Goal: Obtain resource: Download file/media

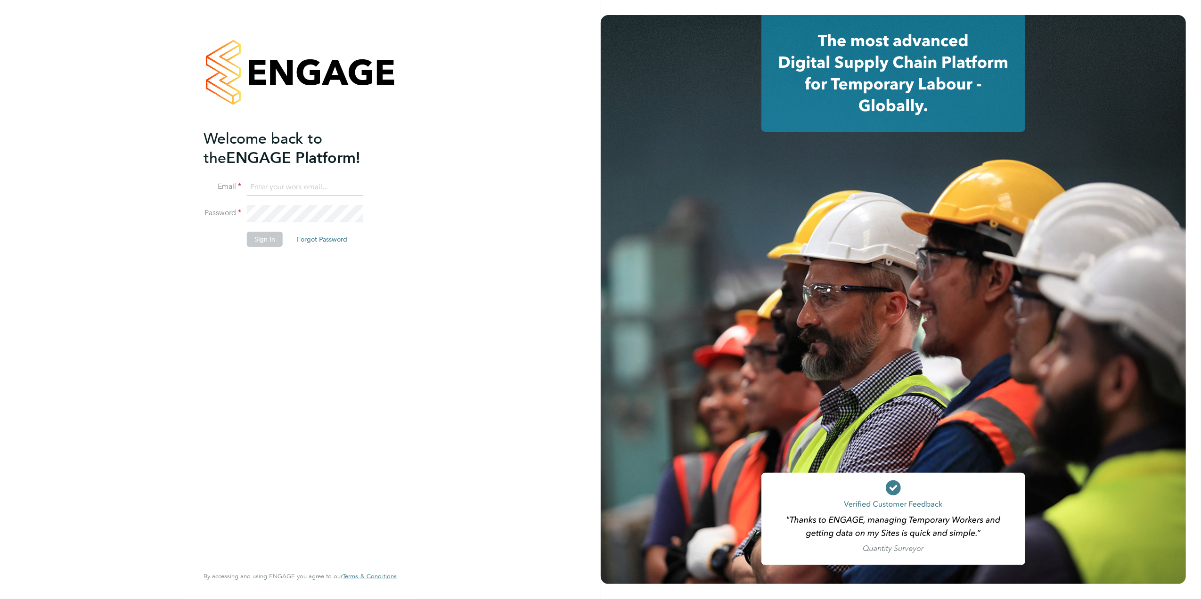
type input "[PERSON_NAME][EMAIL_ADDRESS][DOMAIN_NAME][PERSON_NAME]"
click at [270, 247] on button "Sign In" at bounding box center [265, 239] width 36 height 15
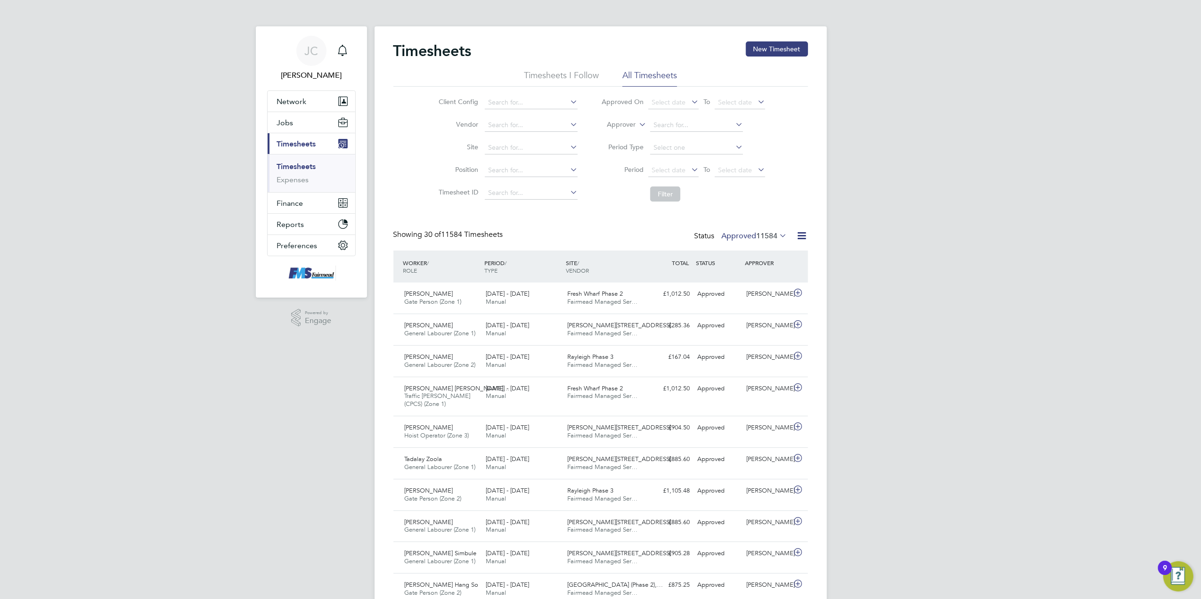
click at [776, 237] on span "11584" at bounding box center [766, 235] width 21 height 9
click at [684, 169] on span "Select date" at bounding box center [668, 170] width 34 height 8
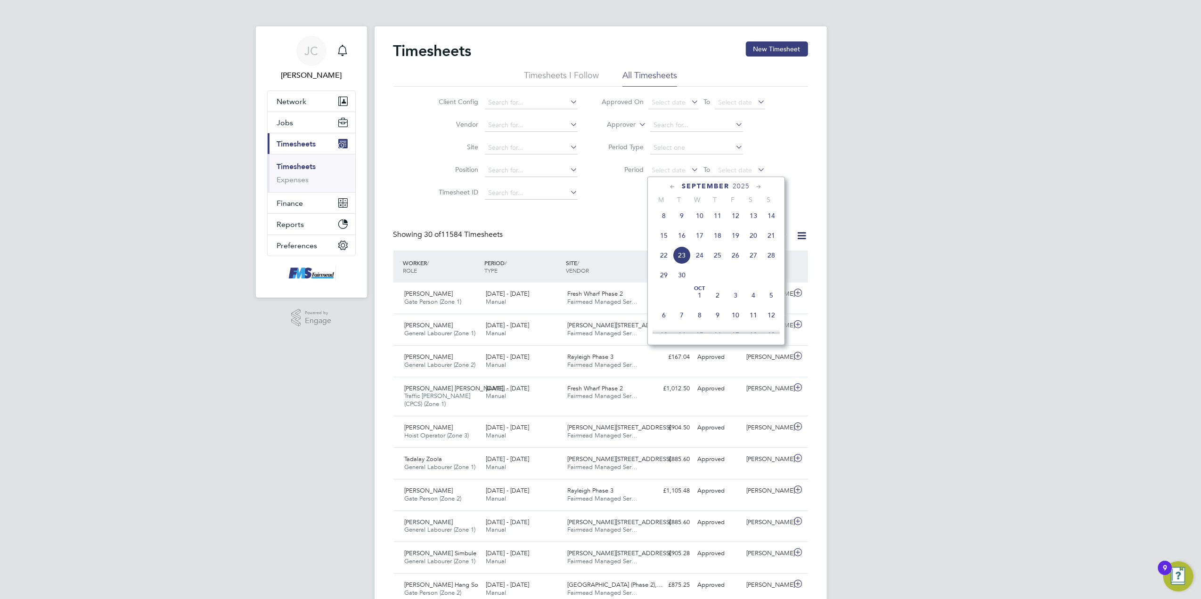
click at [660, 232] on span "15" at bounding box center [664, 236] width 18 height 18
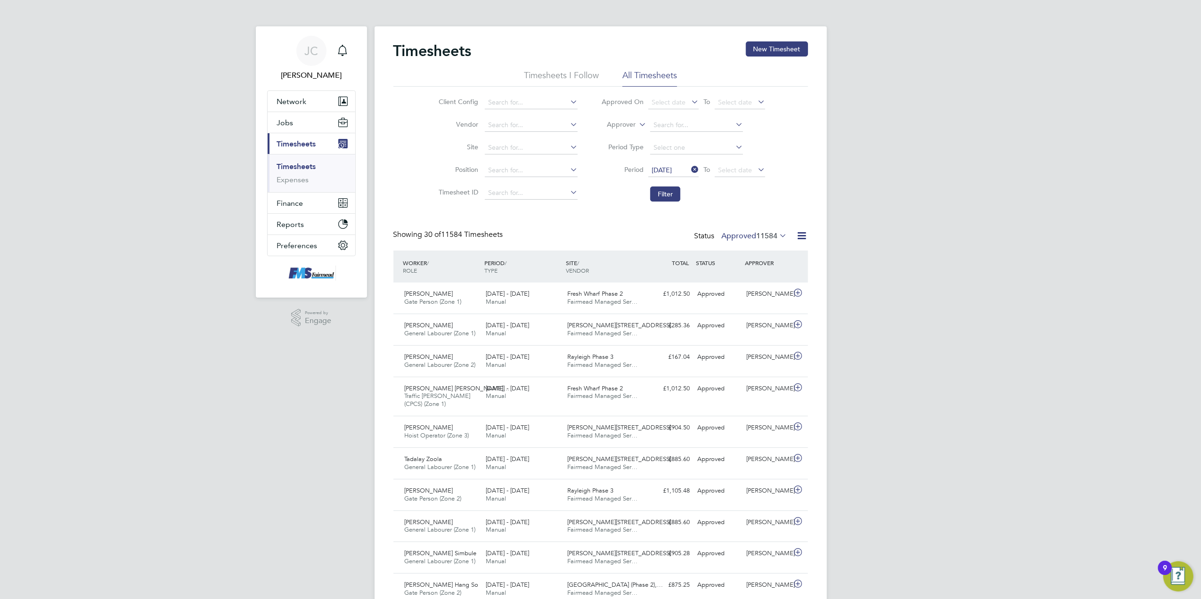
click at [733, 161] on li "Period [DATE] To Select date" at bounding box center [682, 170] width 187 height 23
click at [738, 167] on span "Select date" at bounding box center [735, 170] width 34 height 8
click at [834, 240] on span "21" at bounding box center [837, 236] width 18 height 18
click at [673, 192] on button "Filter" at bounding box center [665, 194] width 30 height 15
click at [760, 237] on label "Approved 41" at bounding box center [760, 235] width 53 height 9
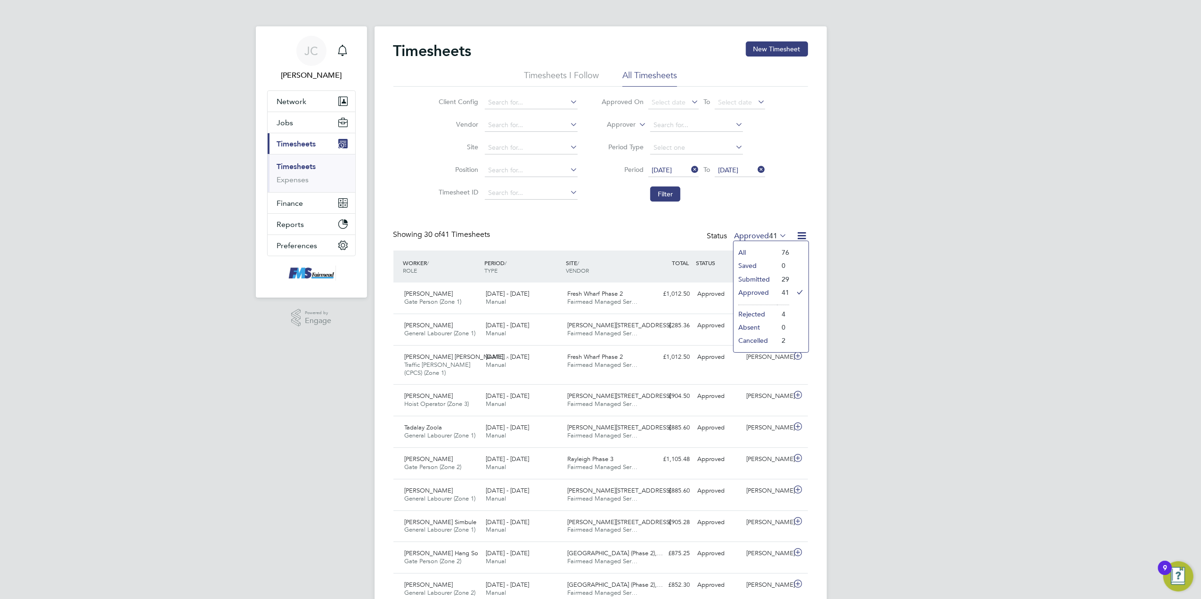
click at [770, 279] on li "Submitted" at bounding box center [754, 279] width 43 height 13
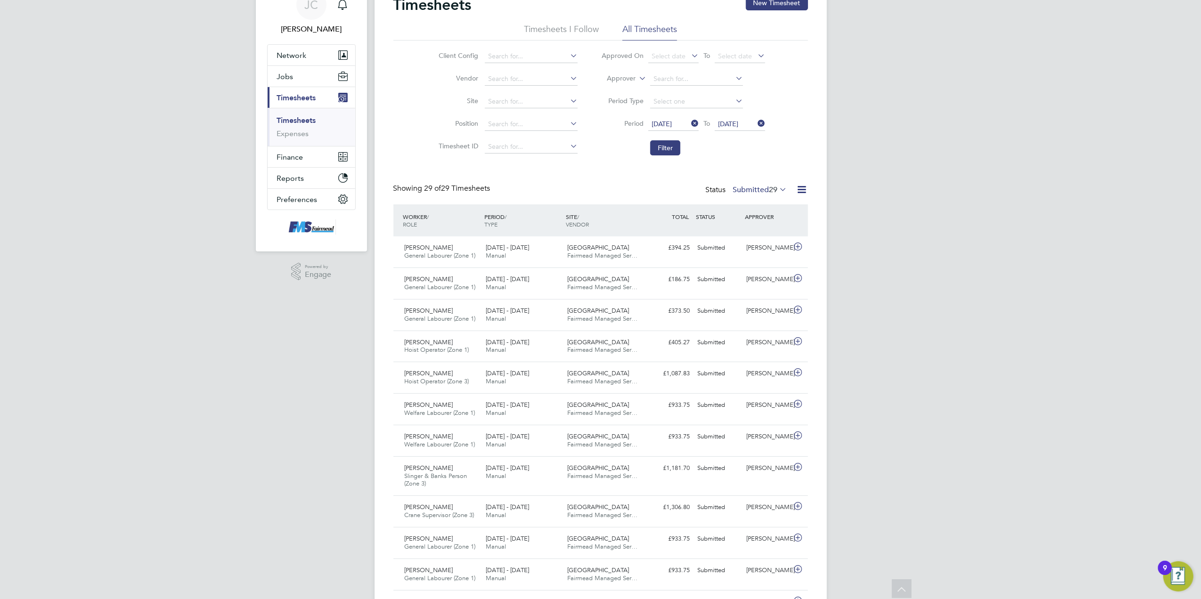
click at [796, 187] on icon at bounding box center [802, 190] width 12 height 12
click at [735, 227] on li "Download Timesheets Report" at bounding box center [743, 230] width 125 height 13
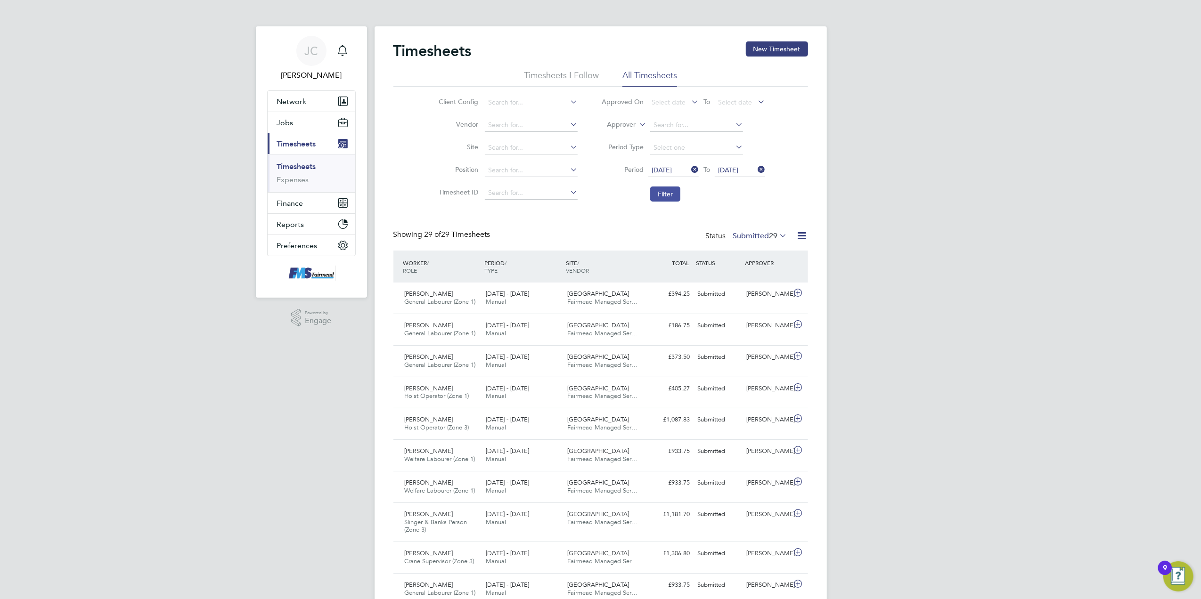
click at [671, 193] on button "Filter" at bounding box center [665, 194] width 30 height 15
